Goal: Task Accomplishment & Management: Use online tool/utility

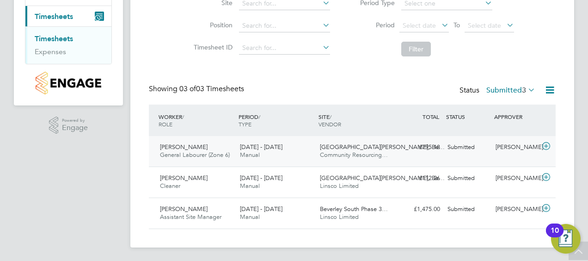
click at [542, 145] on icon at bounding box center [547, 145] width 12 height 7
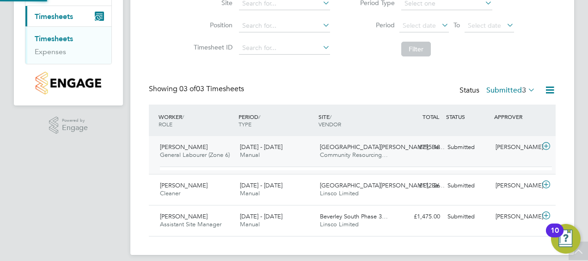
scroll to position [16, 90]
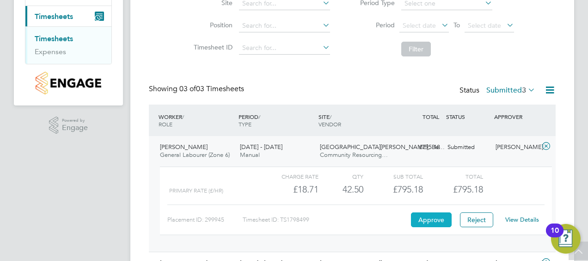
click at [428, 221] on button "Approve" at bounding box center [431, 219] width 41 height 15
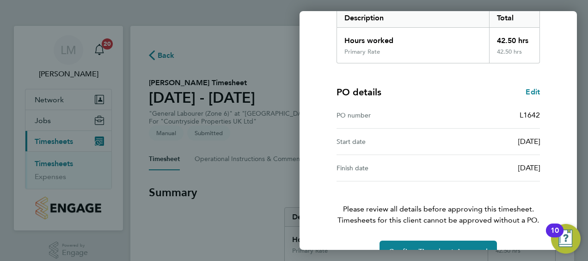
scroll to position [181, 0]
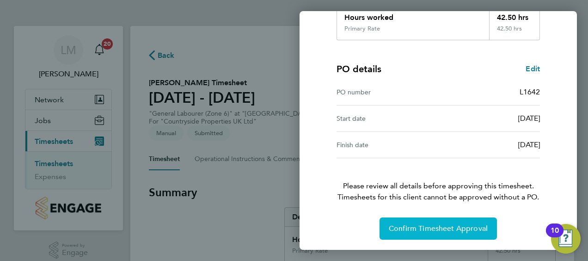
click at [458, 224] on span "Confirm Timesheet Approval" at bounding box center [438, 228] width 99 height 9
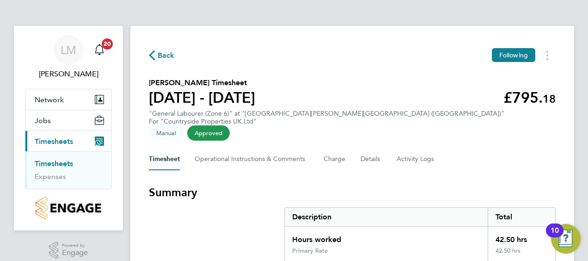
click at [56, 162] on link "Timesheets" at bounding box center [54, 163] width 38 height 9
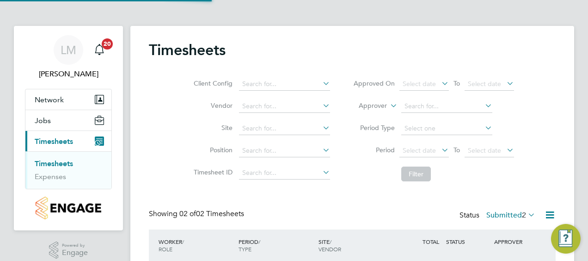
scroll to position [94, 0]
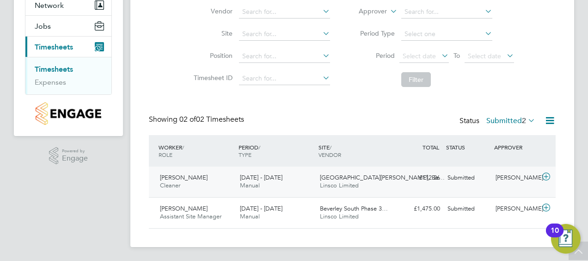
click at [549, 178] on icon at bounding box center [547, 176] width 12 height 7
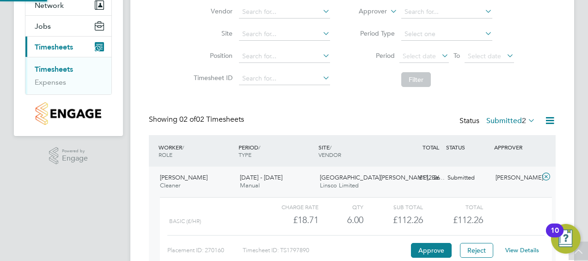
scroll to position [16, 90]
click at [431, 249] on button "Approve" at bounding box center [431, 250] width 41 height 15
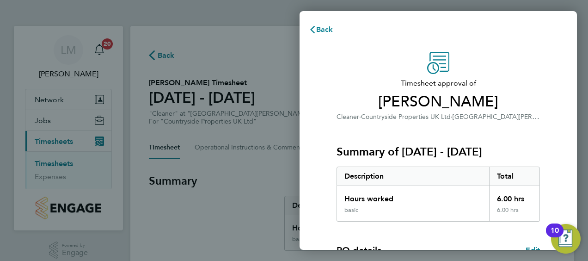
scroll to position [181, 0]
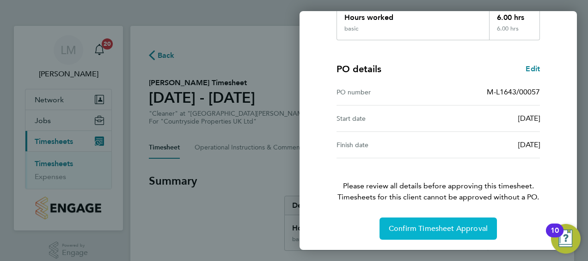
click at [444, 230] on span "Confirm Timesheet Approval" at bounding box center [438, 228] width 99 height 9
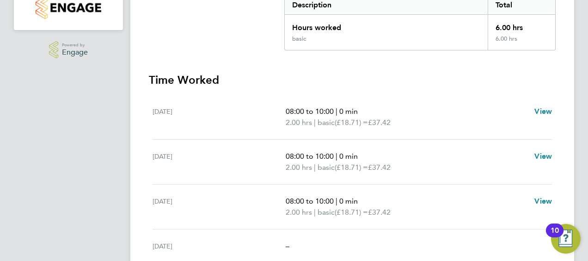
scroll to position [62, 0]
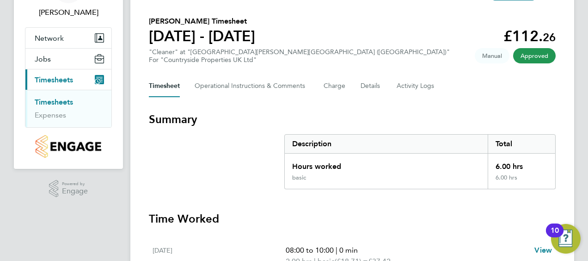
click at [66, 98] on link "Timesheets" at bounding box center [54, 102] width 38 height 9
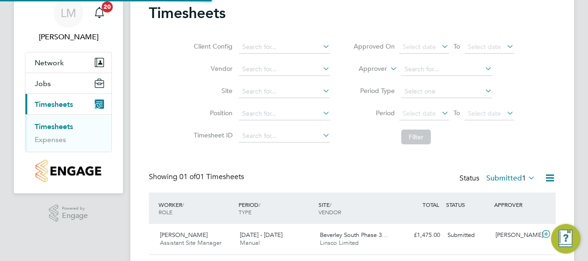
scroll to position [64, 0]
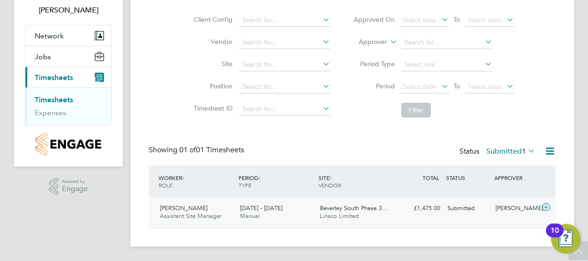
click at [548, 203] on icon at bounding box center [547, 206] width 12 height 7
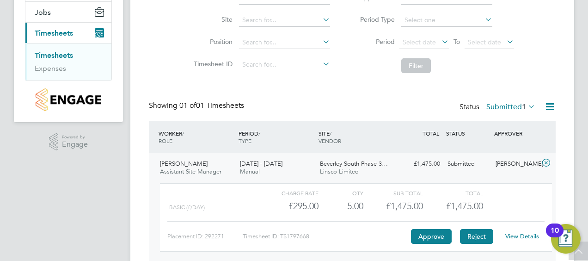
scroll to position [148, 0]
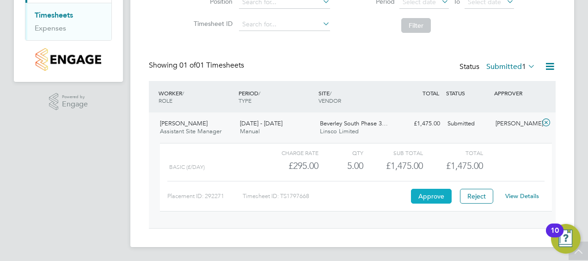
click at [440, 191] on button "Approve" at bounding box center [431, 196] width 41 height 15
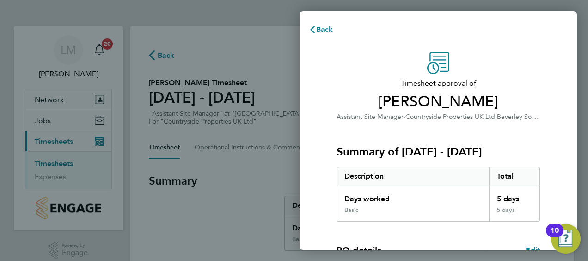
click at [197, 49] on div "Back Timesheet approval of [PERSON_NAME] Assistant Site Manager · Countryside P…" at bounding box center [294, 130] width 588 height 261
